Goal: Navigation & Orientation: Find specific page/section

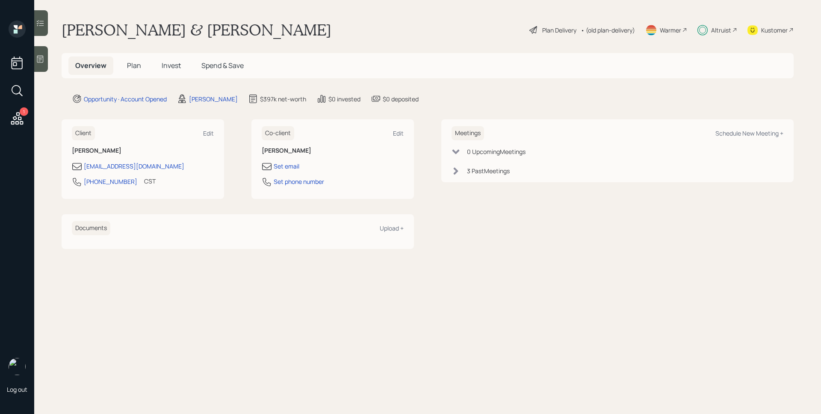
click at [736, 29] on icon at bounding box center [734, 29] width 5 height 5
